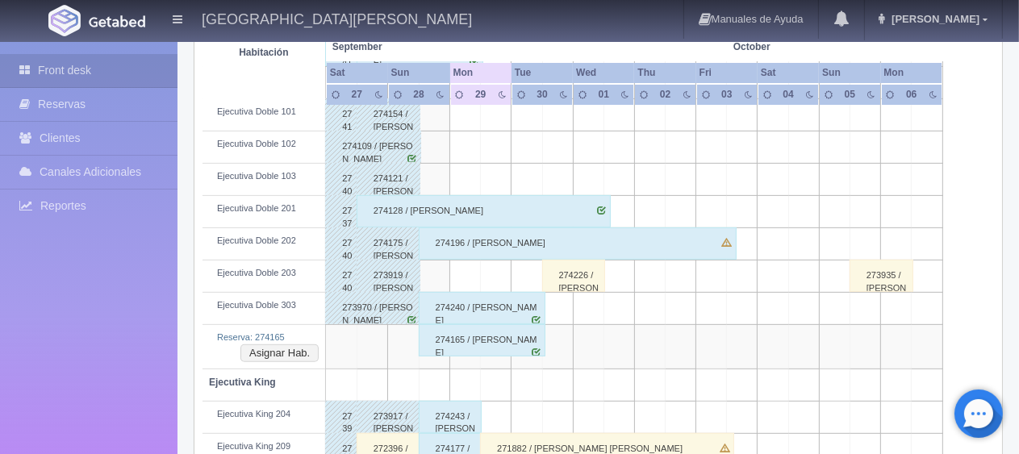
scroll to position [645, 0]
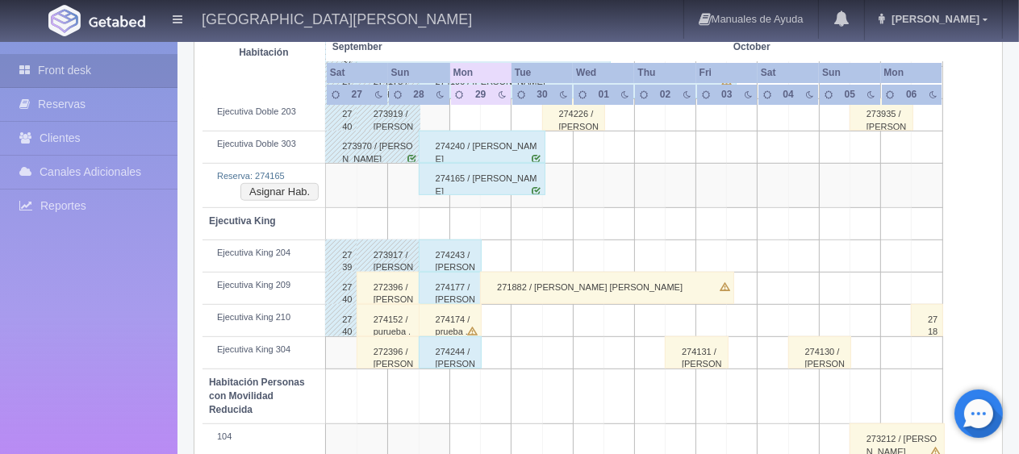
click at [435, 260] on div "274243 / [PERSON_NAME]" at bounding box center [451, 256] width 64 height 32
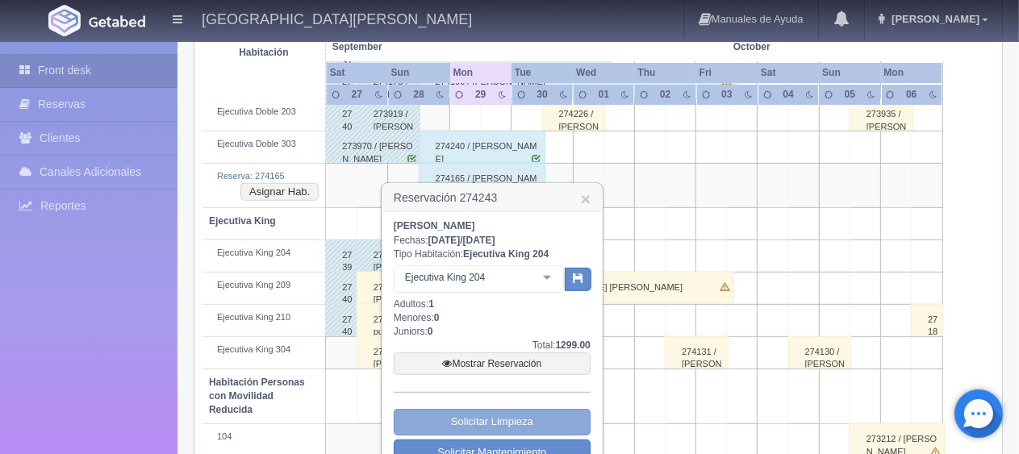
scroll to position [806, 0]
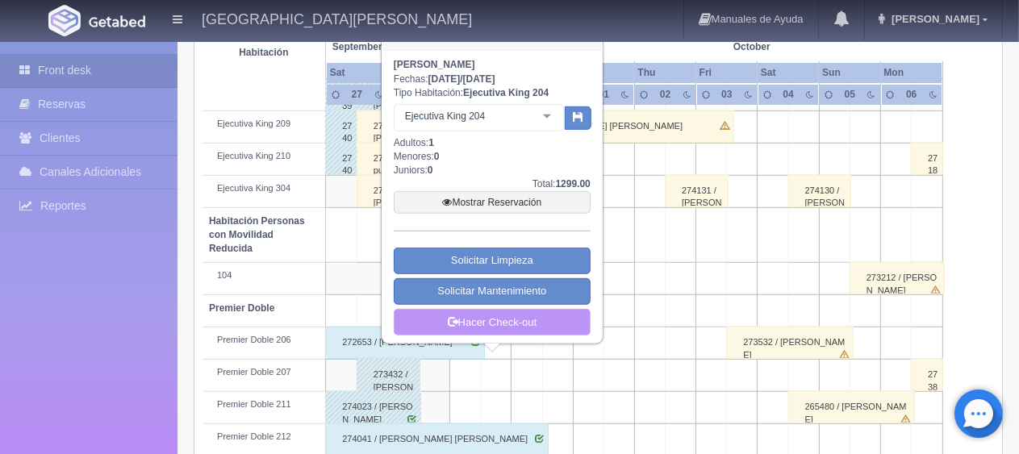
click at [484, 327] on link "Hacer Check-out" at bounding box center [492, 322] width 197 height 27
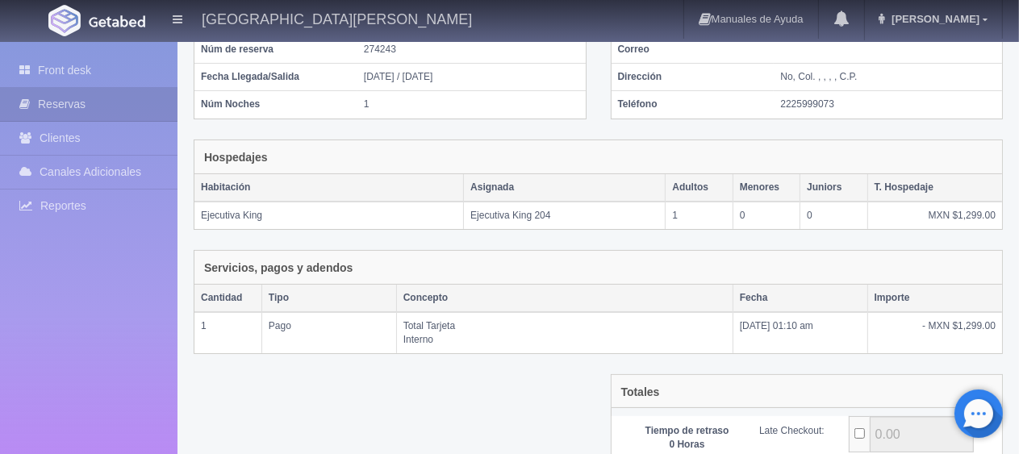
scroll to position [316, 0]
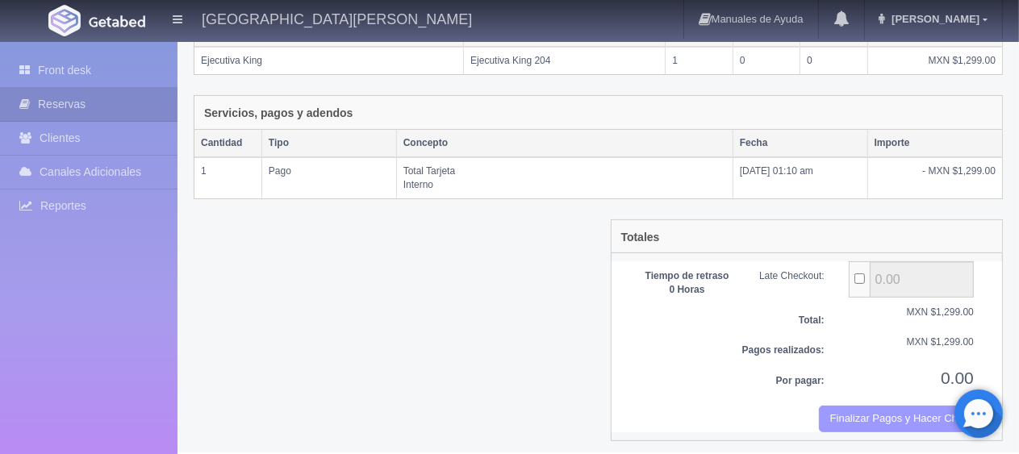
click at [916, 413] on button "Finalizar Pagos y Hacer Checkout" at bounding box center [896, 419] width 155 height 27
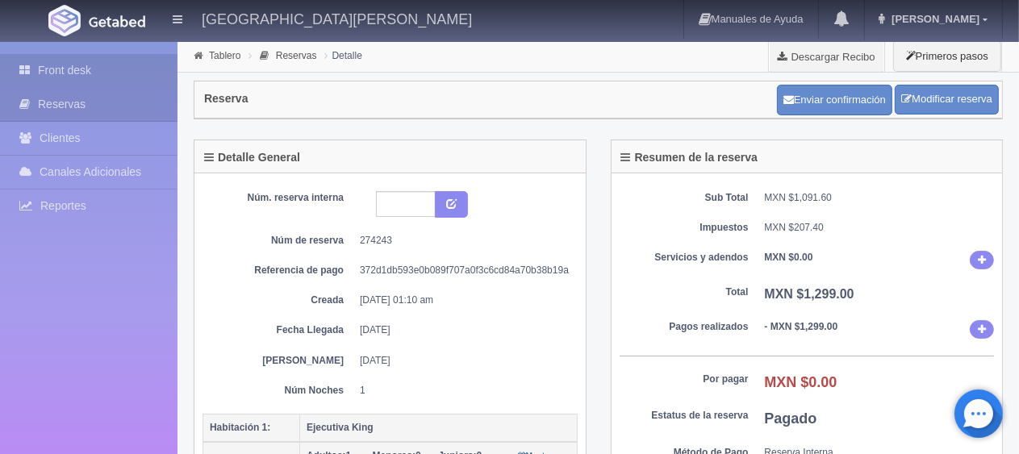
click at [61, 78] on link "Front desk" at bounding box center [88, 70] width 177 height 33
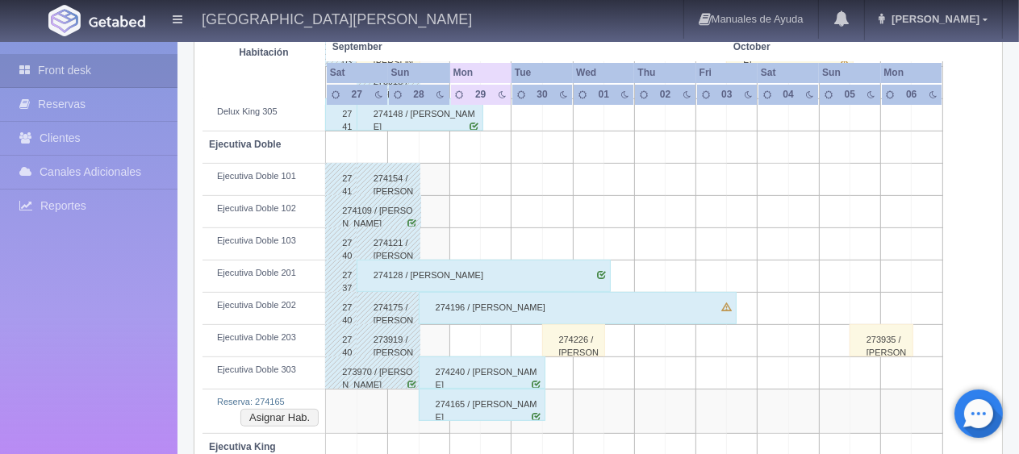
scroll to position [500, 0]
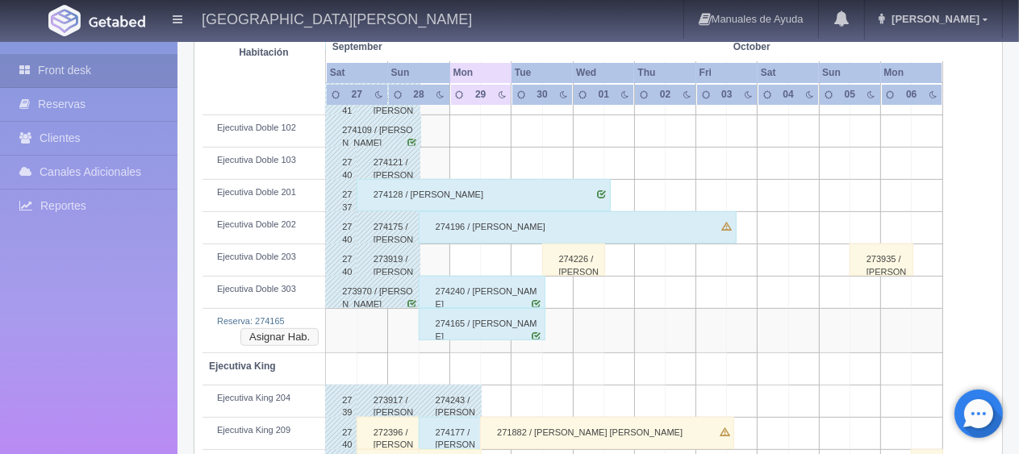
click at [273, 334] on button "Asignar Hab." at bounding box center [279, 337] width 78 height 18
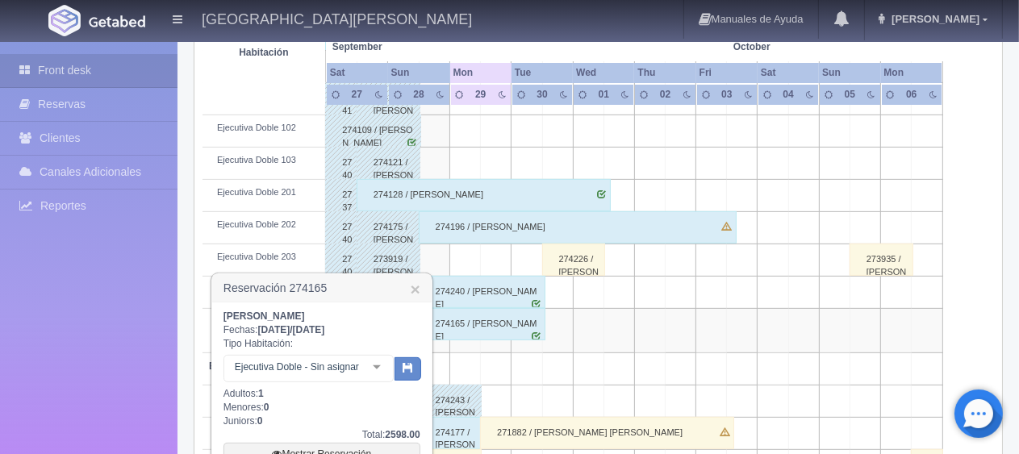
click at [370, 373] on div at bounding box center [376, 368] width 32 height 24
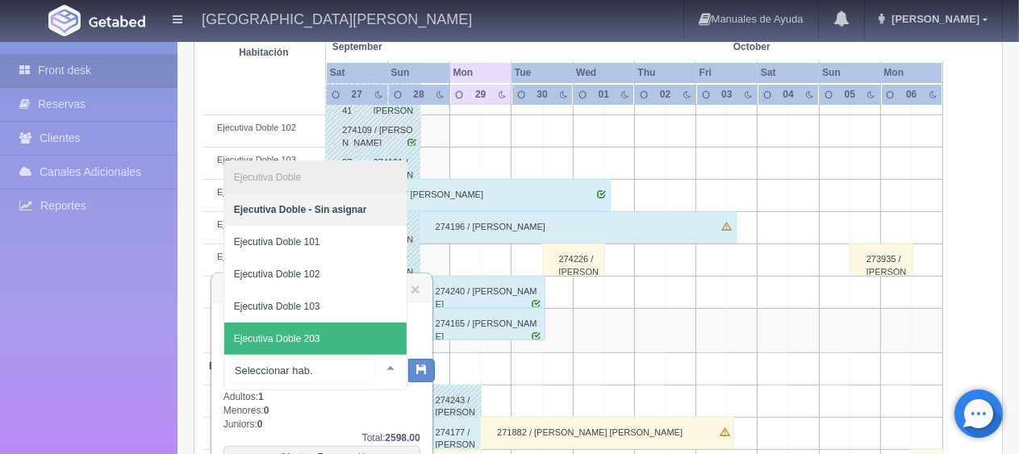
click at [339, 335] on span "Ejecutiva Doble 203" at bounding box center [315, 339] width 182 height 32
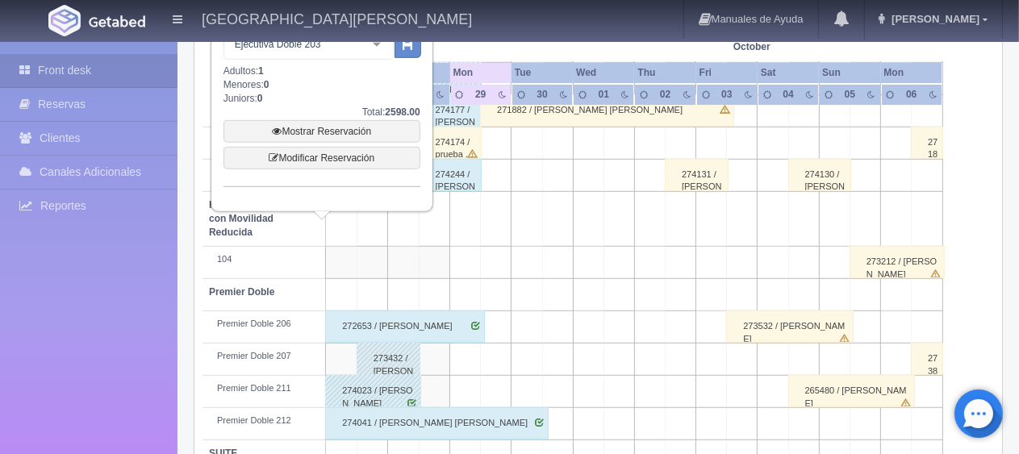
scroll to position [581, 0]
